Goal: Information Seeking & Learning: Learn about a topic

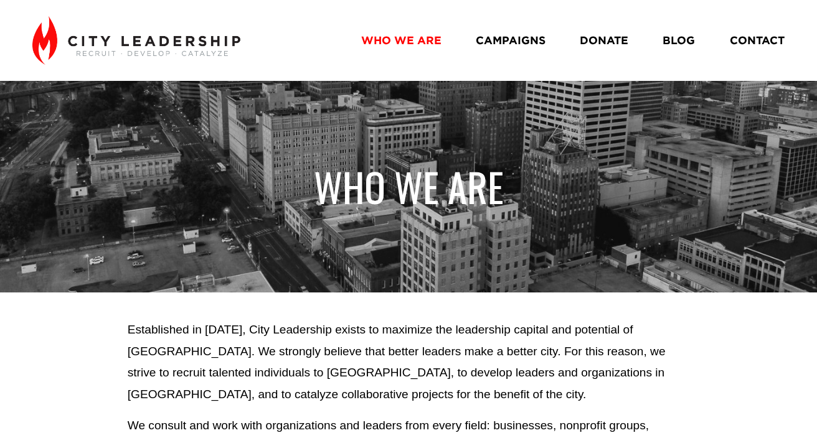
scroll to position [822, 0]
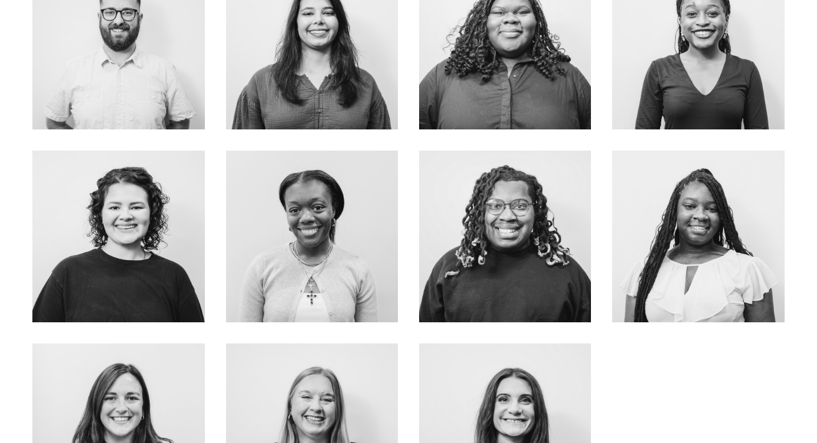
click at [380, 200] on div at bounding box center [312, 237] width 172 height 172
click at [325, 268] on link "about me" at bounding box center [311, 272] width 99 height 33
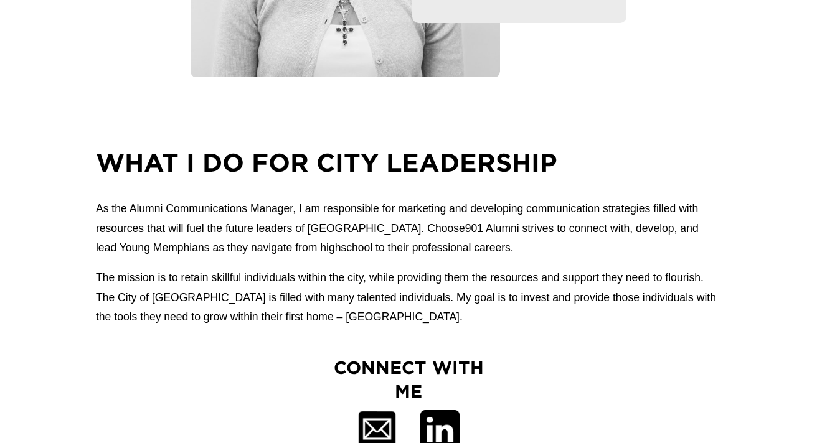
scroll to position [352, 0]
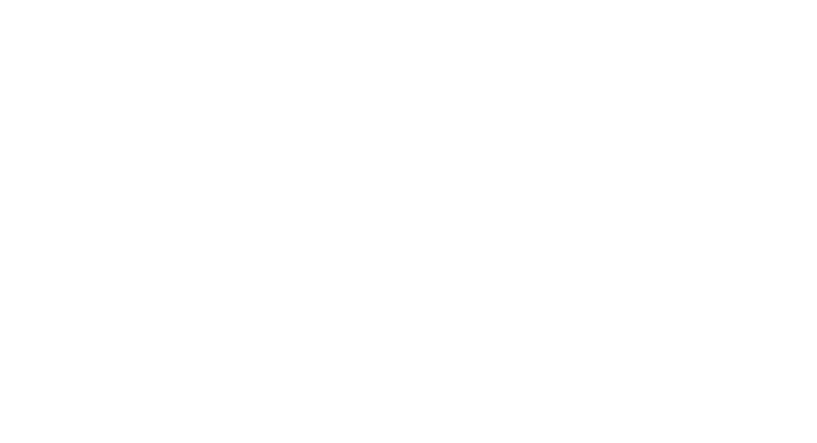
scroll to position [755, 0]
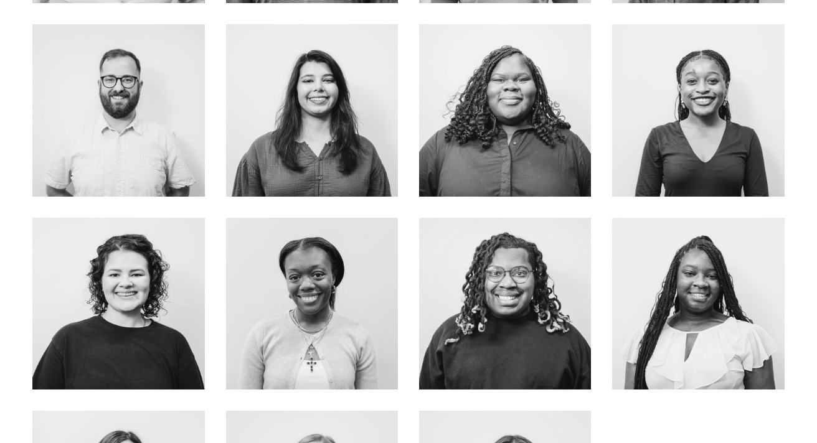
click at [164, 247] on div at bounding box center [118, 304] width 172 height 172
click at [131, 332] on link "ABOUT Me" at bounding box center [118, 329] width 99 height 33
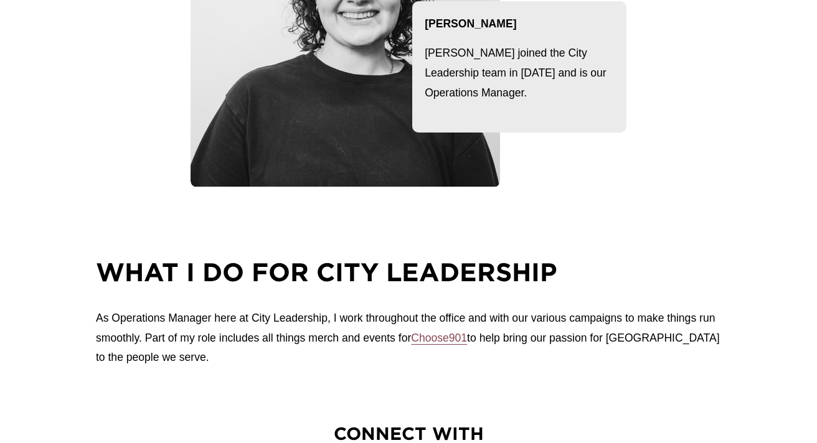
scroll to position [314, 0]
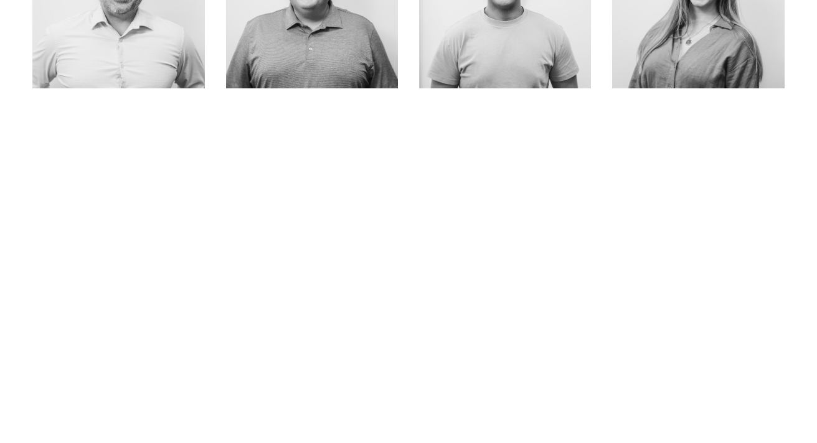
scroll to position [662, 0]
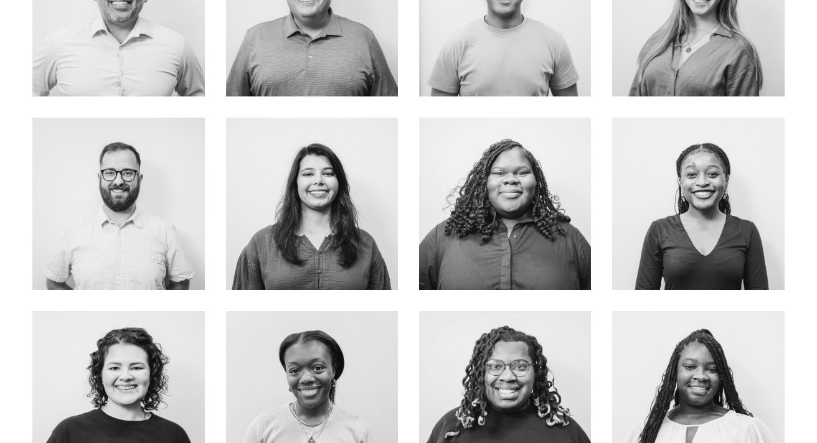
click at [501, 243] on link "About Me" at bounding box center [505, 239] width 99 height 33
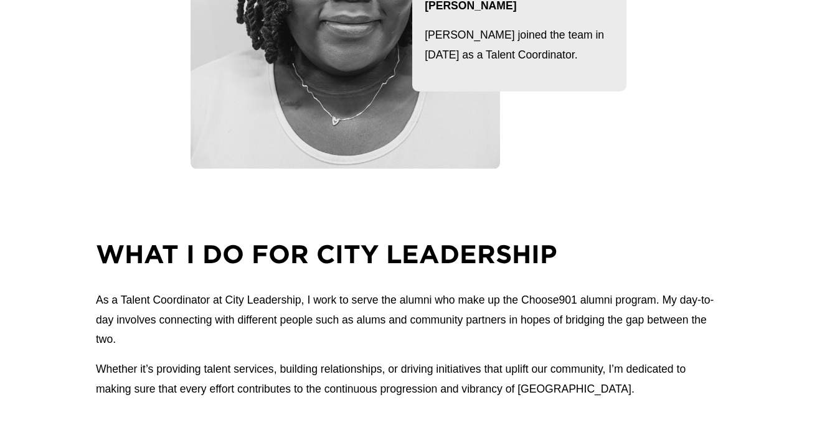
scroll to position [334, 0]
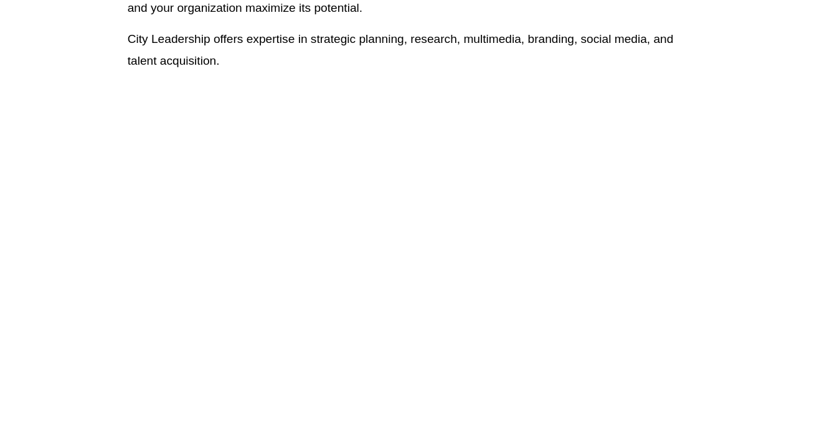
scroll to position [458, 0]
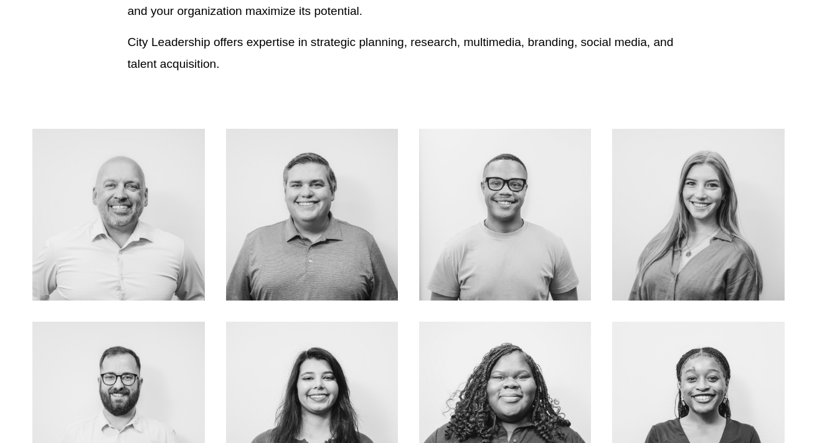
click at [509, 258] on link "about me" at bounding box center [505, 251] width 99 height 33
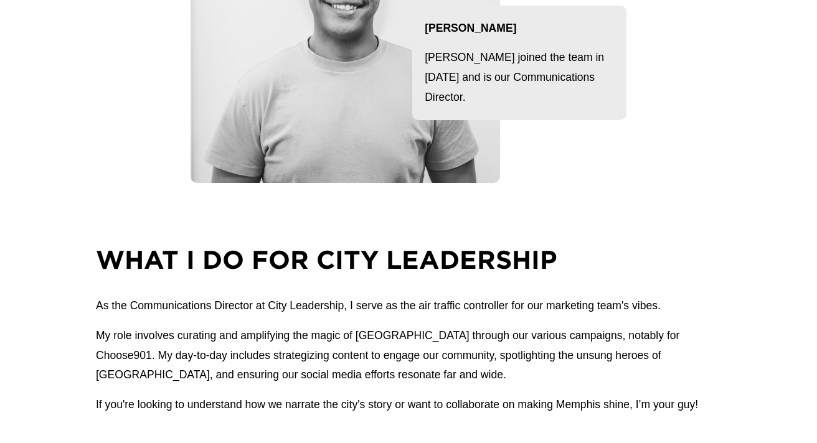
scroll to position [324, 0]
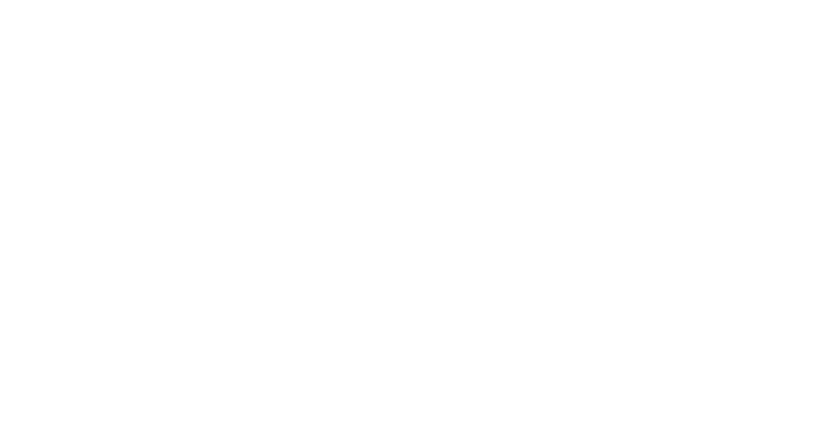
scroll to position [637, 0]
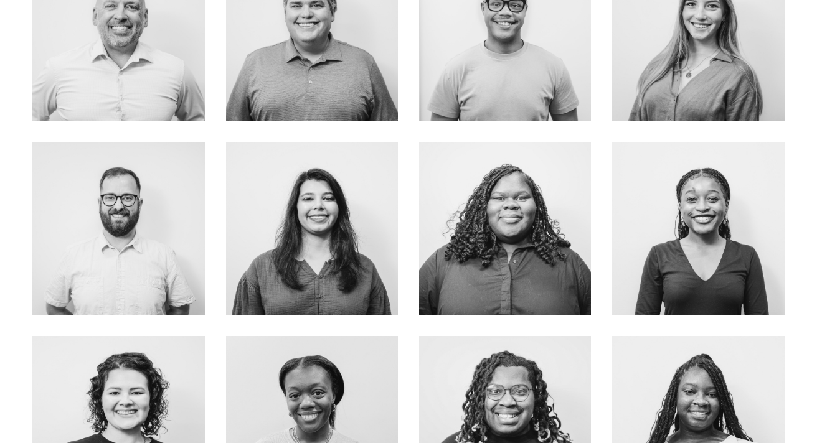
click at [518, 266] on link "About Me" at bounding box center [505, 264] width 99 height 33
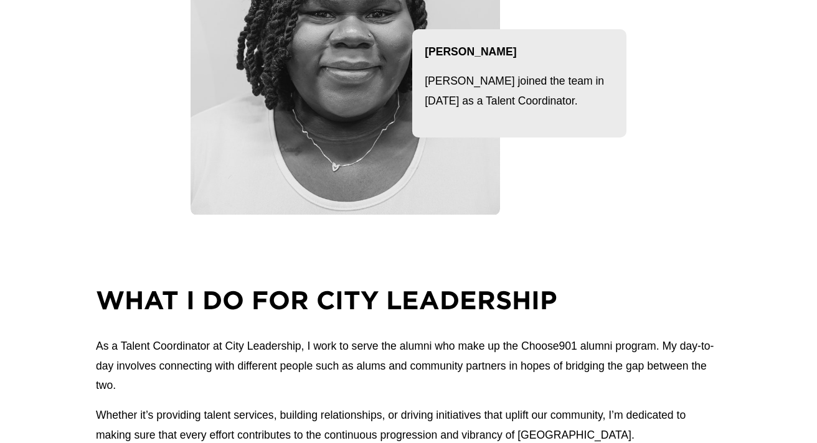
scroll to position [288, 0]
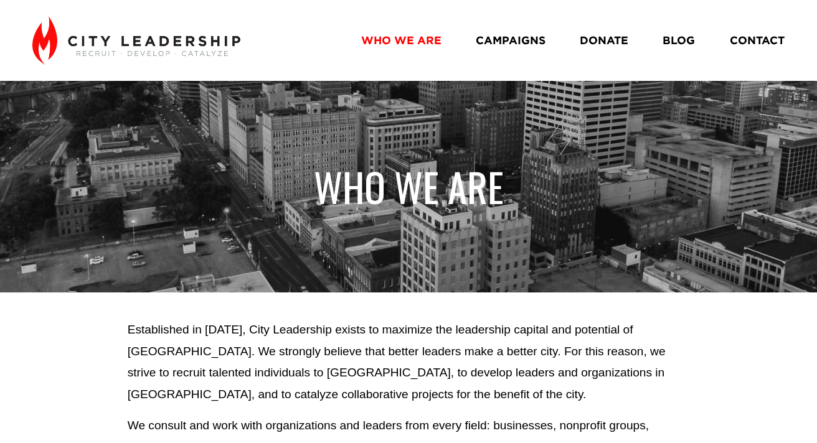
scroll to position [637, 0]
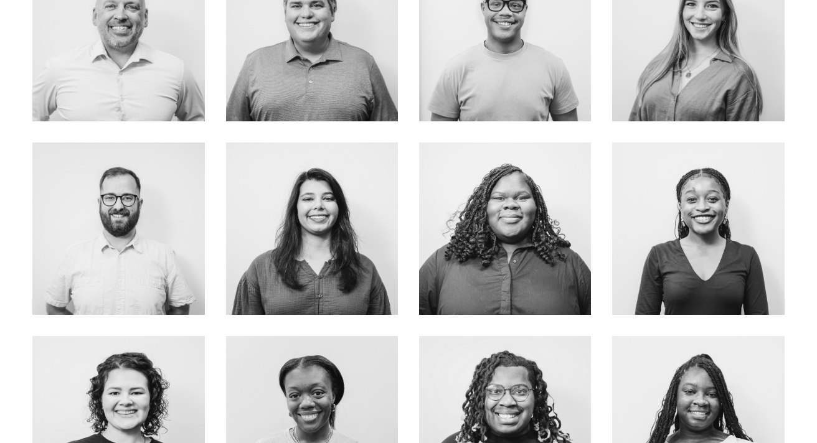
click at [690, 68] on link "ABOUT ME" at bounding box center [698, 61] width 99 height 33
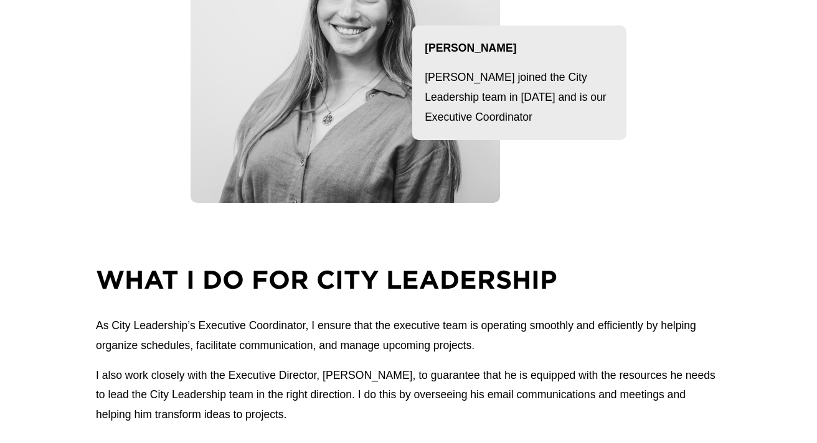
scroll to position [291, 0]
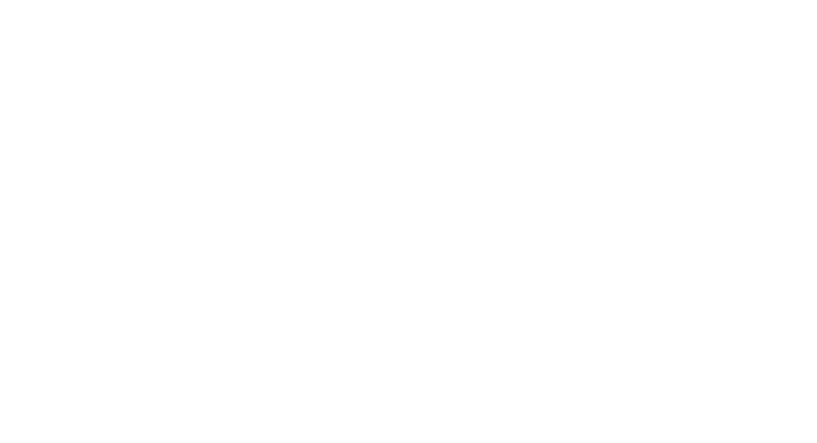
scroll to position [835, 0]
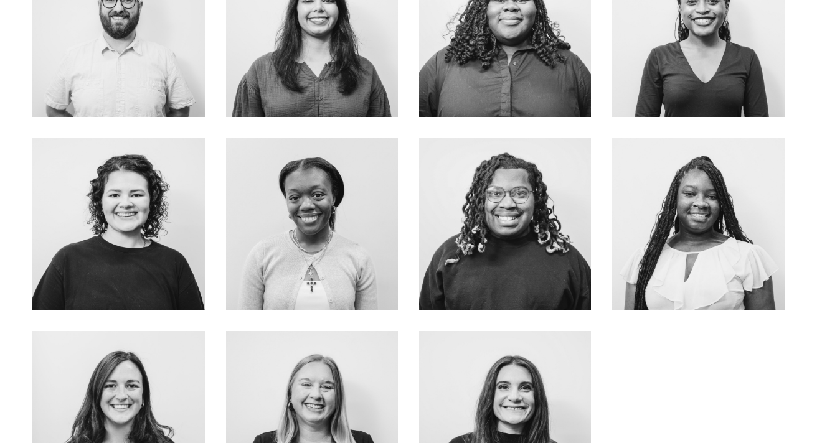
click at [542, 258] on link "about me" at bounding box center [505, 259] width 99 height 33
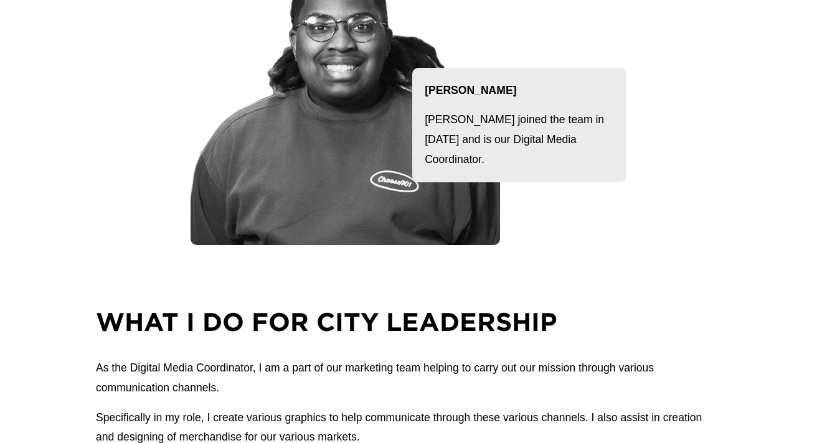
scroll to position [246, 0]
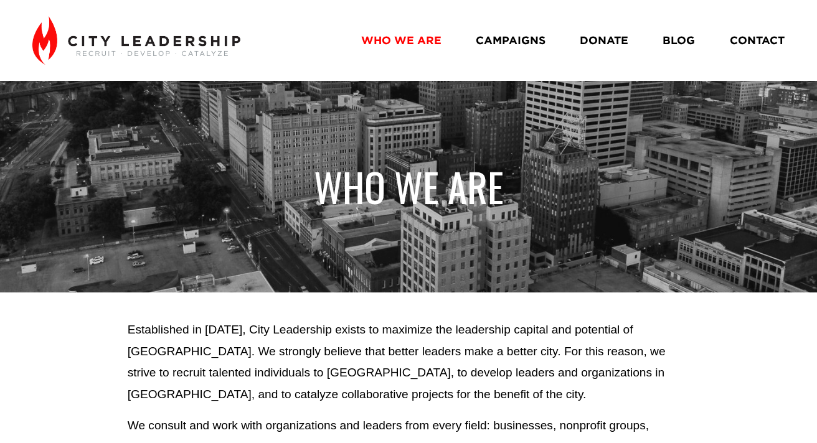
scroll to position [835, 0]
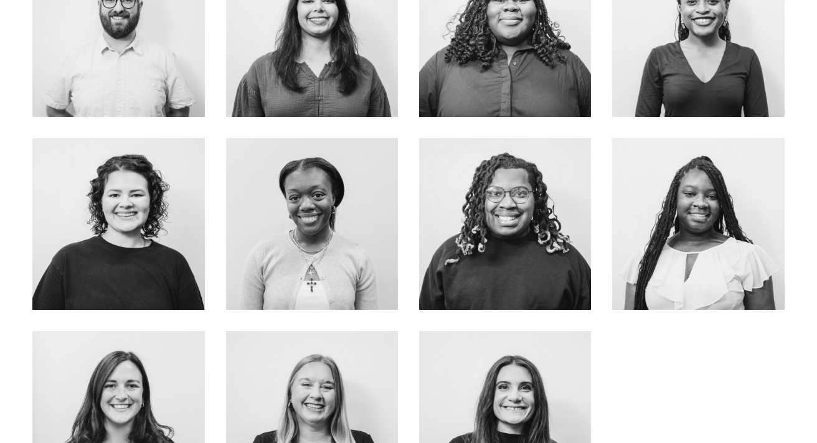
click at [543, 265] on link "about me" at bounding box center [505, 259] width 99 height 33
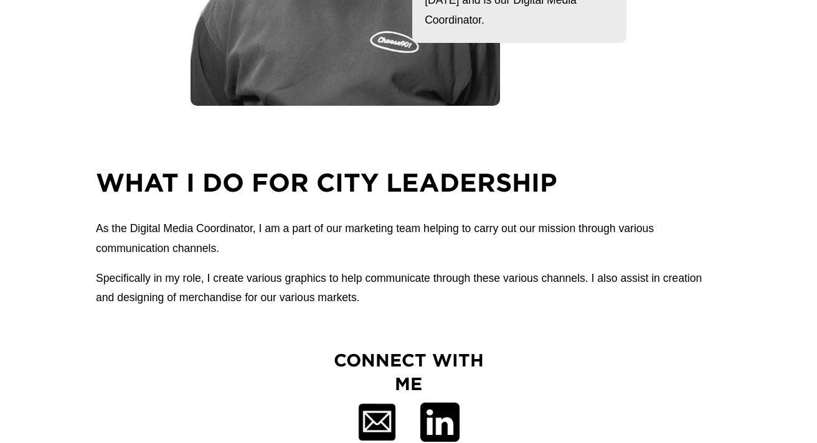
scroll to position [422, 0]
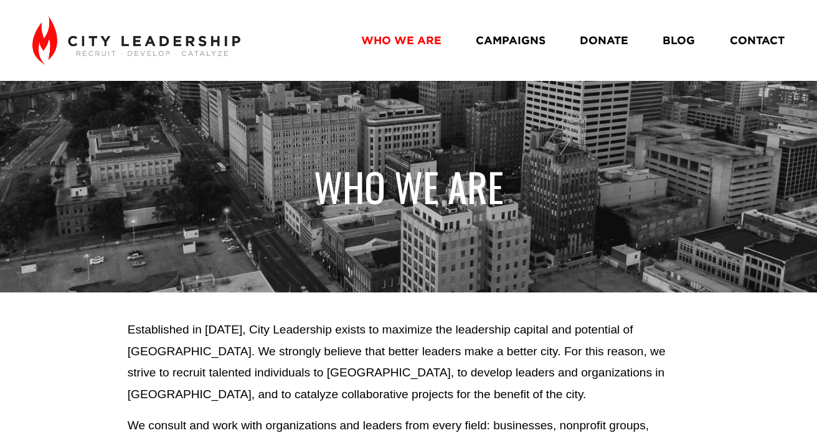
scroll to position [835, 0]
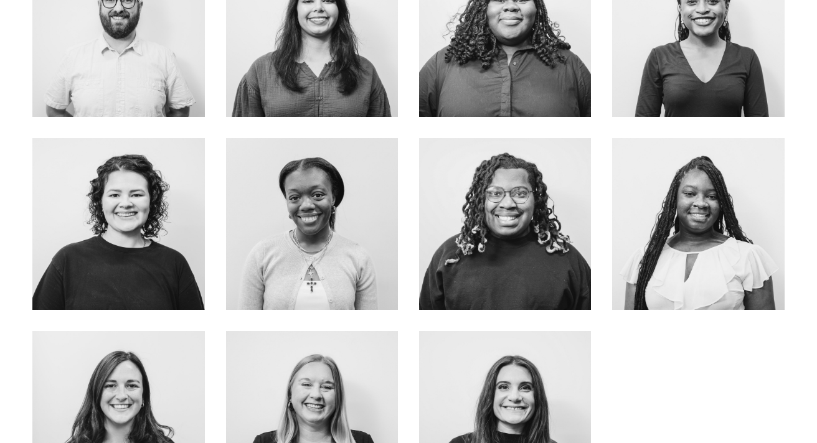
click at [688, 262] on link "About Me" at bounding box center [698, 249] width 99 height 33
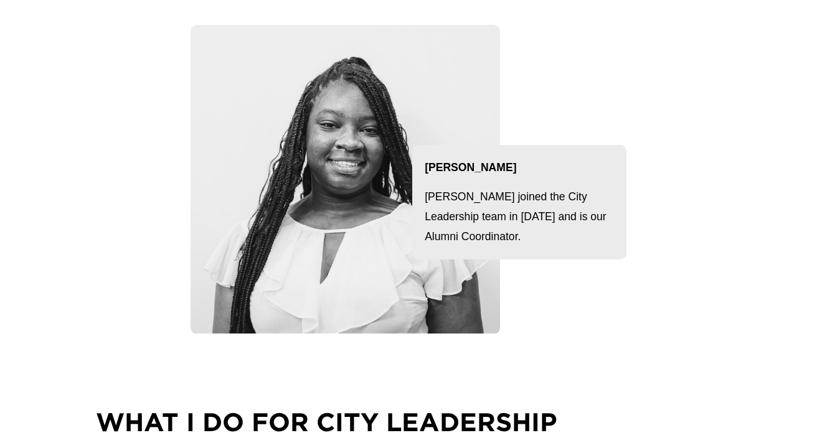
scroll to position [113, 0]
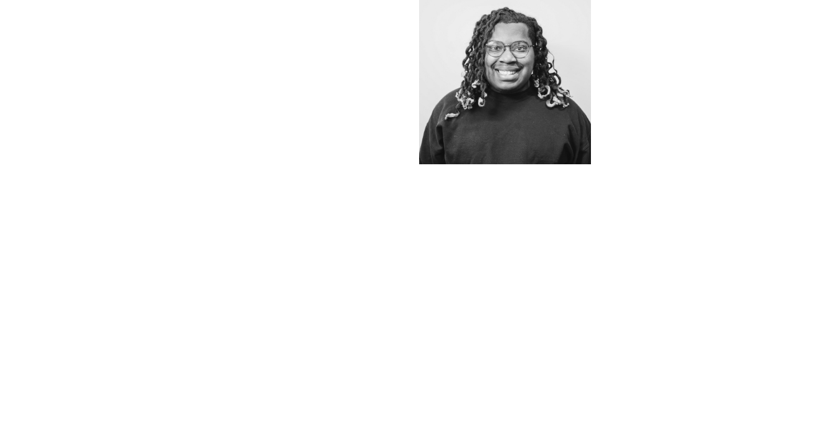
scroll to position [990, 0]
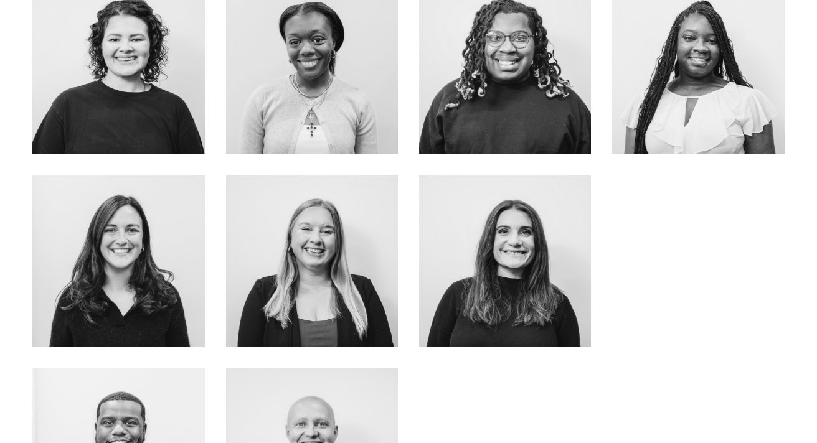
click at [518, 308] on link "about me" at bounding box center [505, 307] width 99 height 33
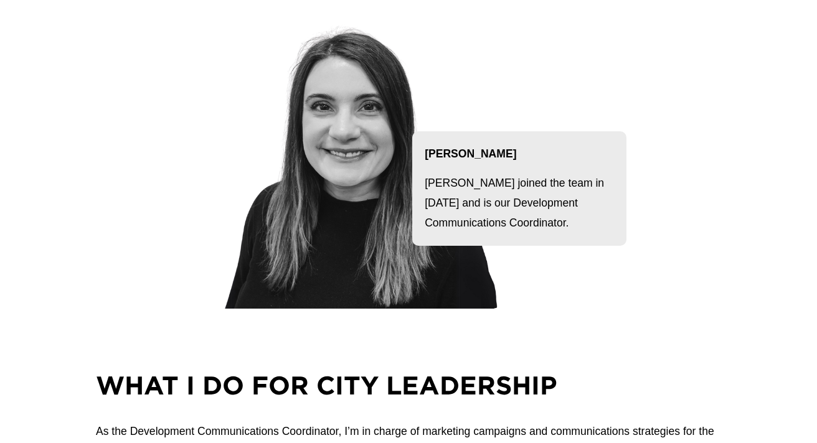
scroll to position [222, 0]
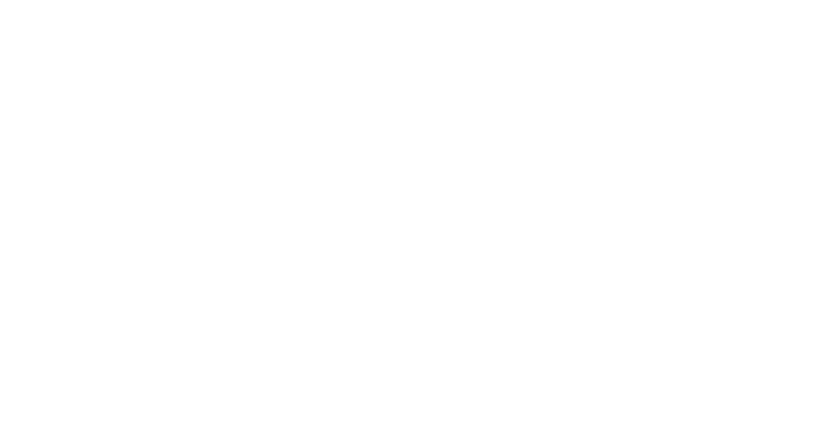
scroll to position [1140, 0]
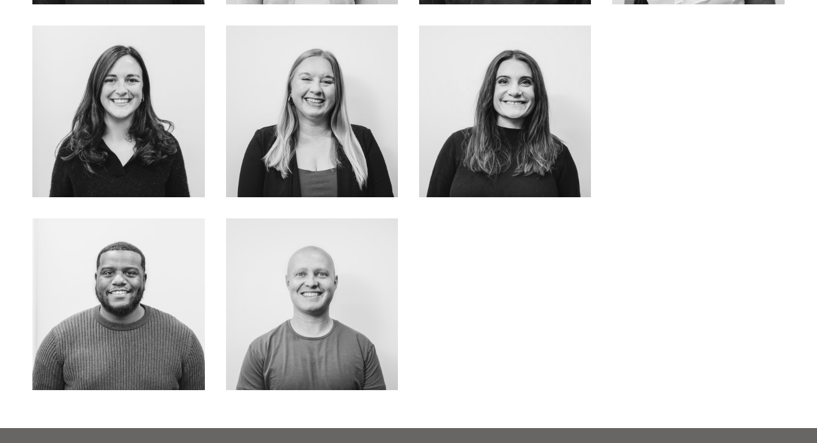
click at [336, 134] on link "about me" at bounding box center [311, 137] width 99 height 33
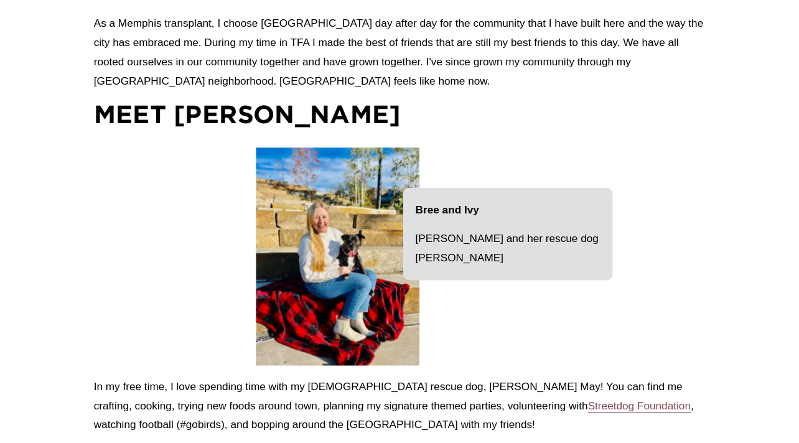
scroll to position [1158, 0]
